Goal: Find specific page/section: Find specific page/section

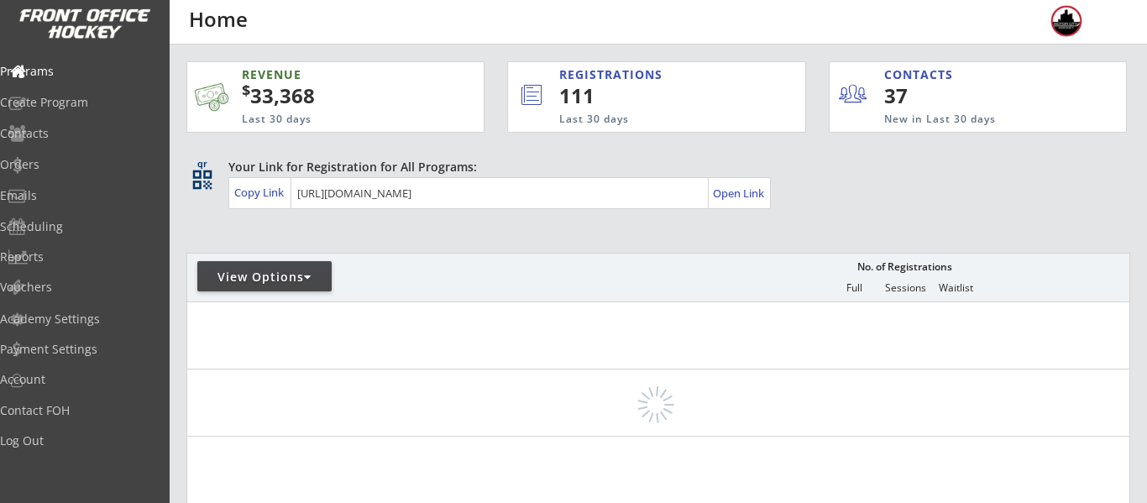
click at [273, 269] on div "View Options" at bounding box center [264, 277] width 134 height 17
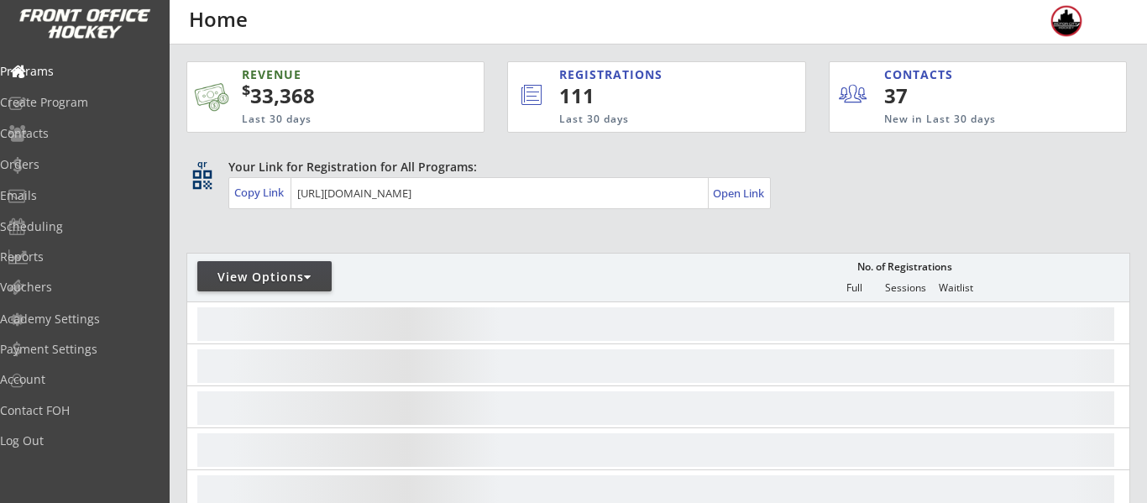
click at [272, 278] on div "View Options" at bounding box center [264, 277] width 134 height 17
select select ""Upcoming Programs""
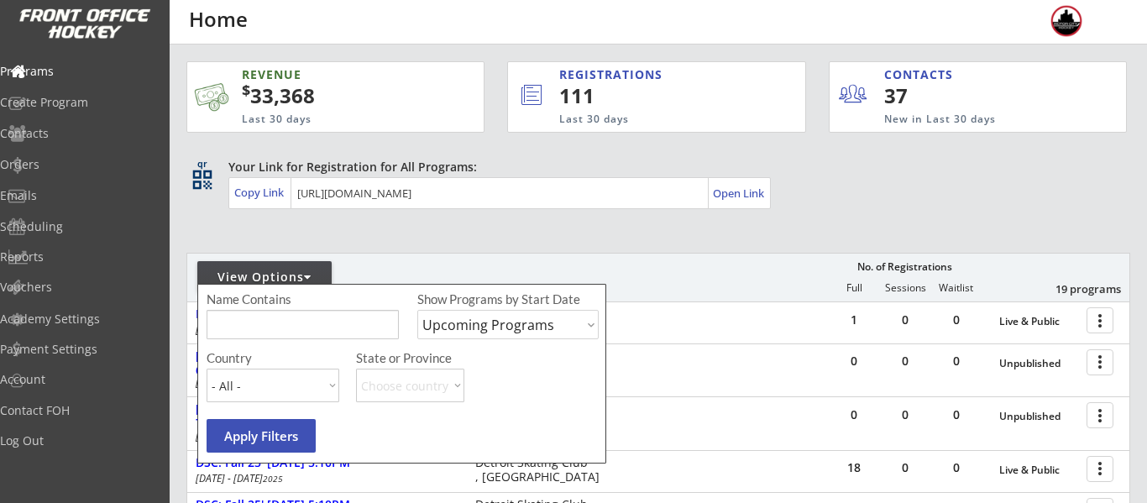
click at [291, 327] on input "input" at bounding box center [303, 324] width 192 height 29
type input "monday"
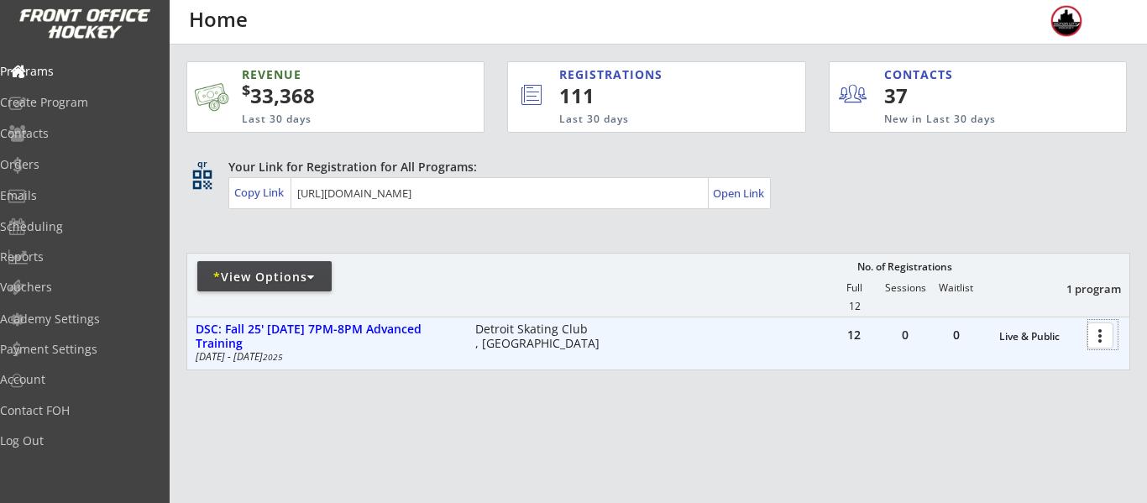
click at [1106, 338] on div at bounding box center [1102, 334] width 29 height 29
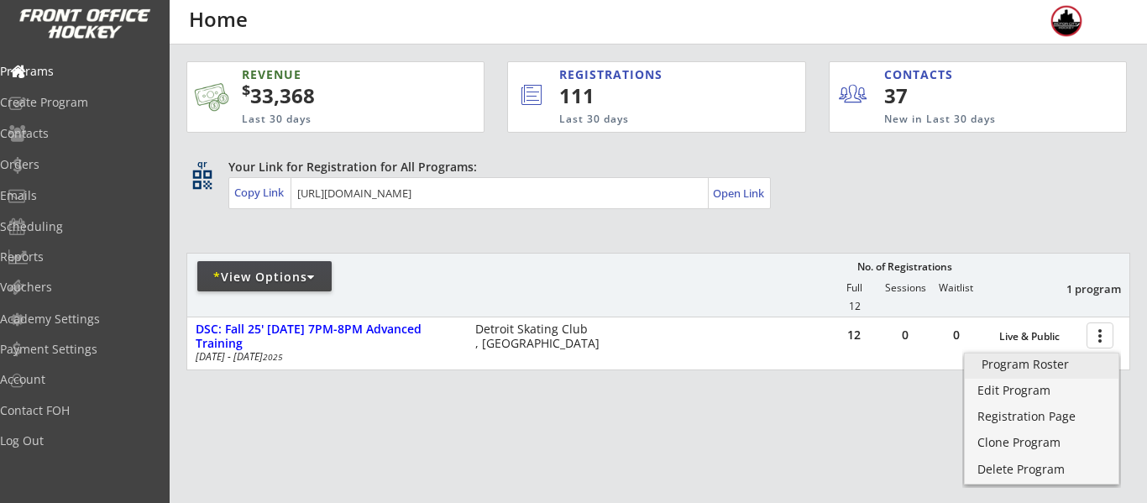
click at [1030, 372] on link "Program Roster" at bounding box center [1042, 365] width 154 height 25
